Goal: Task Accomplishment & Management: Manage account settings

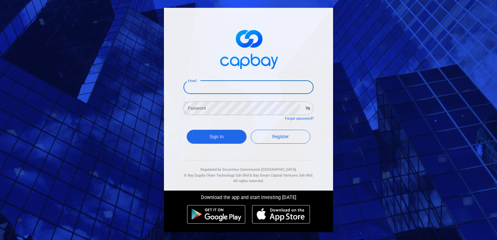
click at [191, 86] on input "Email" at bounding box center [248, 87] width 130 height 14
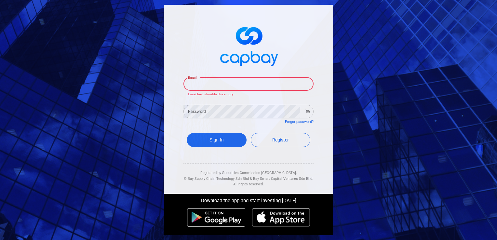
click at [235, 87] on input "Email" at bounding box center [248, 84] width 130 height 14
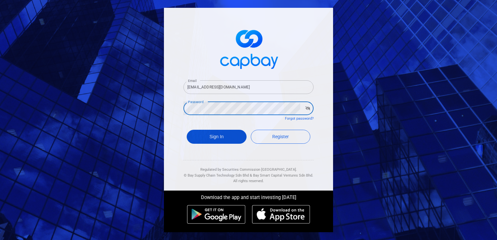
click at [193, 134] on button "Sign In" at bounding box center [217, 137] width 60 height 14
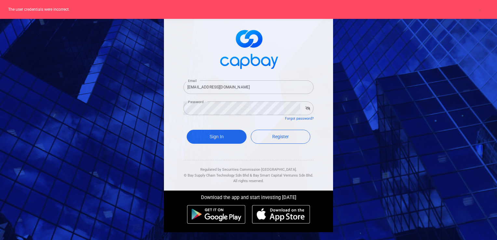
click at [219, 87] on input "[EMAIL_ADDRESS][DOMAIN_NAME]" at bounding box center [248, 87] width 130 height 14
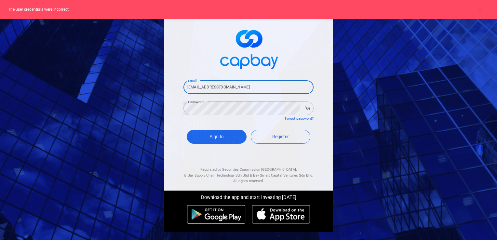
click at [239, 88] on input "[EMAIL_ADDRESS][DOMAIN_NAME]" at bounding box center [248, 87] width 130 height 14
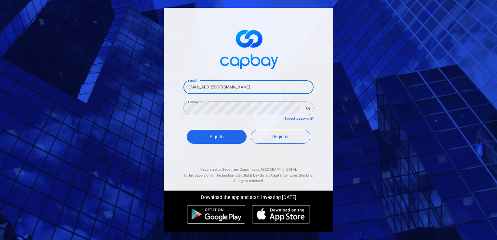
type input "[EMAIL_ADDRESS][DOMAIN_NAME]"
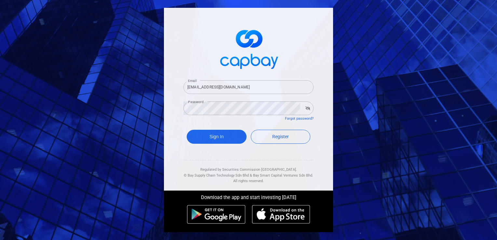
click at [139, 85] on div "Email [EMAIL_ADDRESS][DOMAIN_NAME] Email Password Password Forgot password? Sig…" at bounding box center [248, 120] width 497 height 240
click at [207, 135] on button "Sign In" at bounding box center [217, 137] width 60 height 14
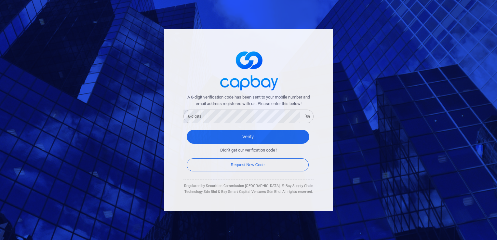
click at [195, 111] on div "6-digits 6-digits" at bounding box center [248, 116] width 130 height 15
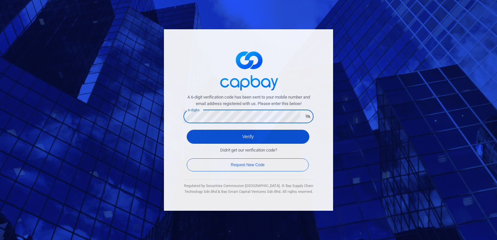
click at [237, 132] on button "Verify" at bounding box center [248, 137] width 123 height 14
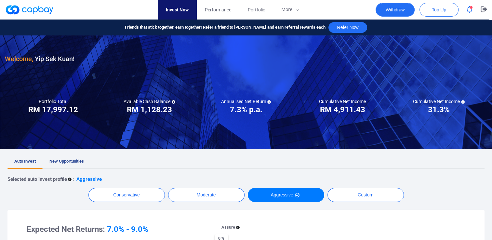
click at [408, 8] on button "Withdraw" at bounding box center [394, 10] width 39 height 14
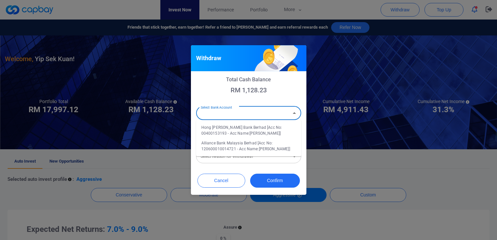
click at [239, 111] on input "Select Bank Account" at bounding box center [243, 113] width 90 height 12
click at [225, 149] on li "Alliance Bank Malaysia Berhad [Acc No: 120600010014721 - Acc Name:[PERSON_NAME]]" at bounding box center [248, 146] width 105 height 16
type input "Alliance Bank Malaysia Berhad [Acc No: 120600010014721 - Acc Name:[PERSON_NAME]]"
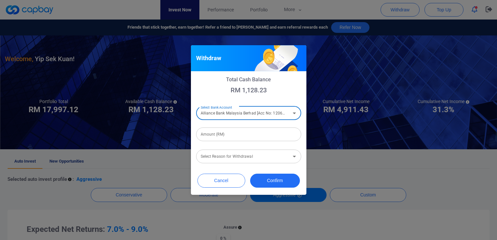
click at [224, 133] on input "Amount (RM)" at bounding box center [248, 134] width 105 height 14
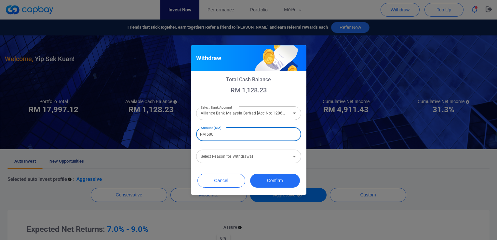
type input "RM 500"
click at [237, 160] on input "Select Reason for Withdrawal" at bounding box center [243, 156] width 90 height 12
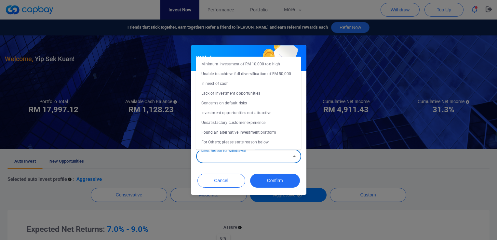
click at [222, 84] on li "In need of cash" at bounding box center [248, 84] width 105 height 10
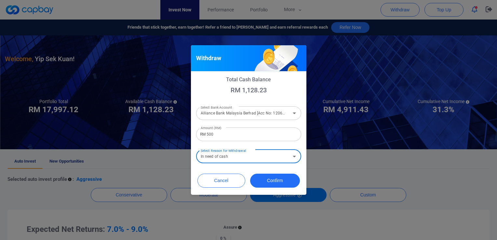
type input "In need of cash"
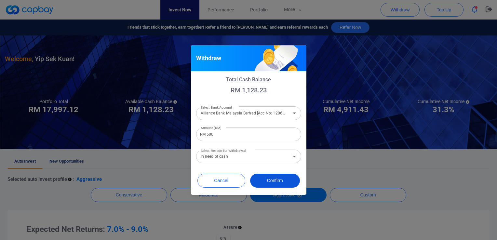
click at [284, 182] on button "Confirm" at bounding box center [275, 181] width 50 height 14
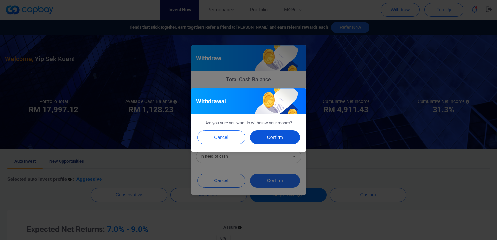
click at [264, 135] on button "Confirm" at bounding box center [275, 137] width 50 height 14
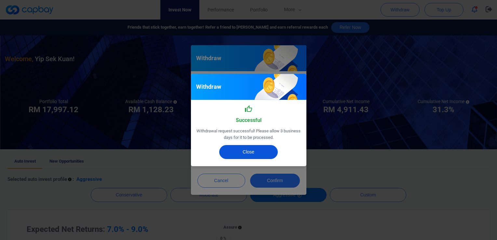
click at [251, 155] on button "Close" at bounding box center [248, 152] width 59 height 14
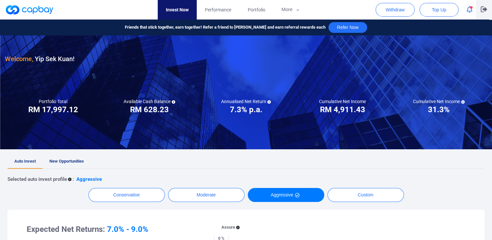
click at [486, 10] on icon "button" at bounding box center [483, 10] width 7 height 6
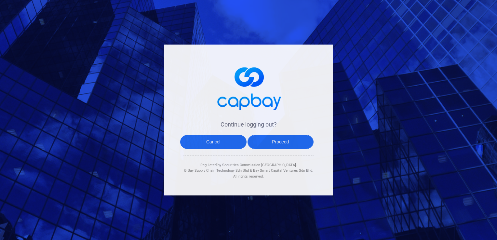
click at [285, 140] on button "Proceed" at bounding box center [280, 142] width 66 height 14
